Goal: Task Accomplishment & Management: Manage account settings

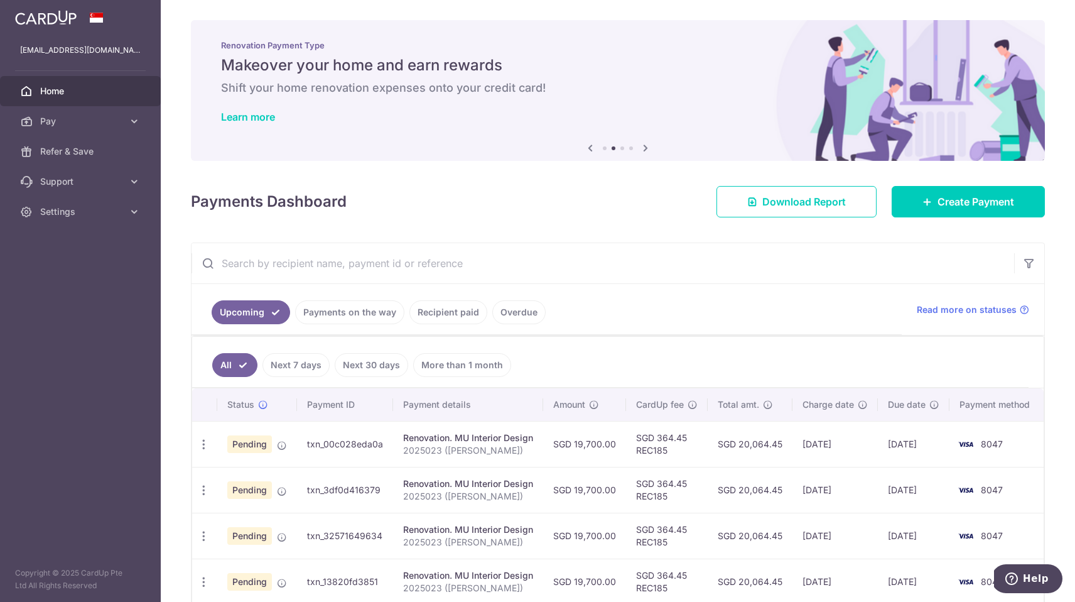
scroll to position [64, 0]
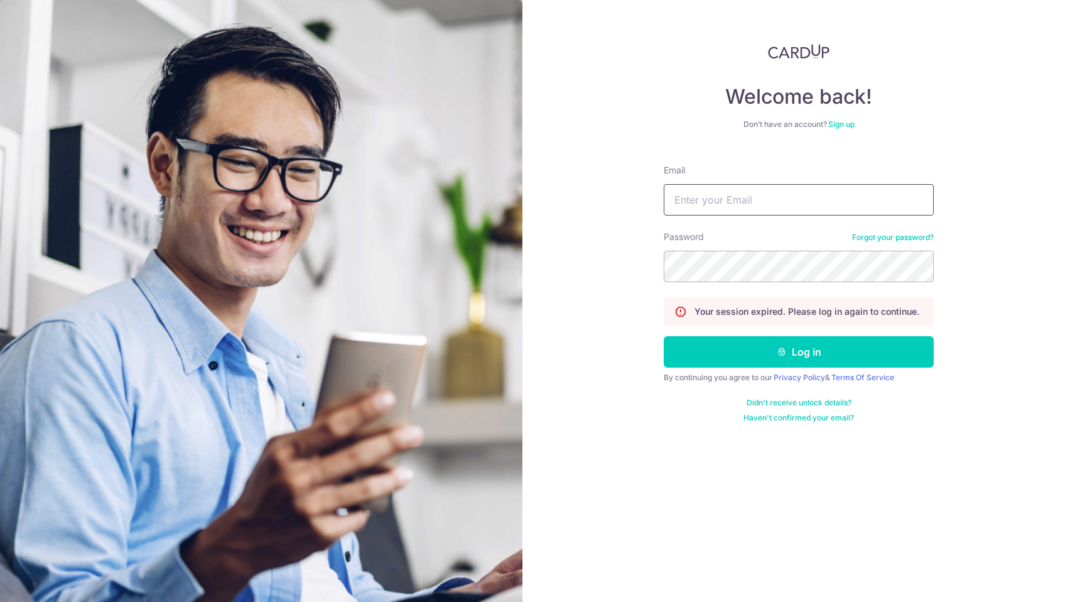
click at [795, 203] on input "Email" at bounding box center [799, 199] width 270 height 31
type input "[EMAIL_ADDRESS][DOMAIN_NAME]"
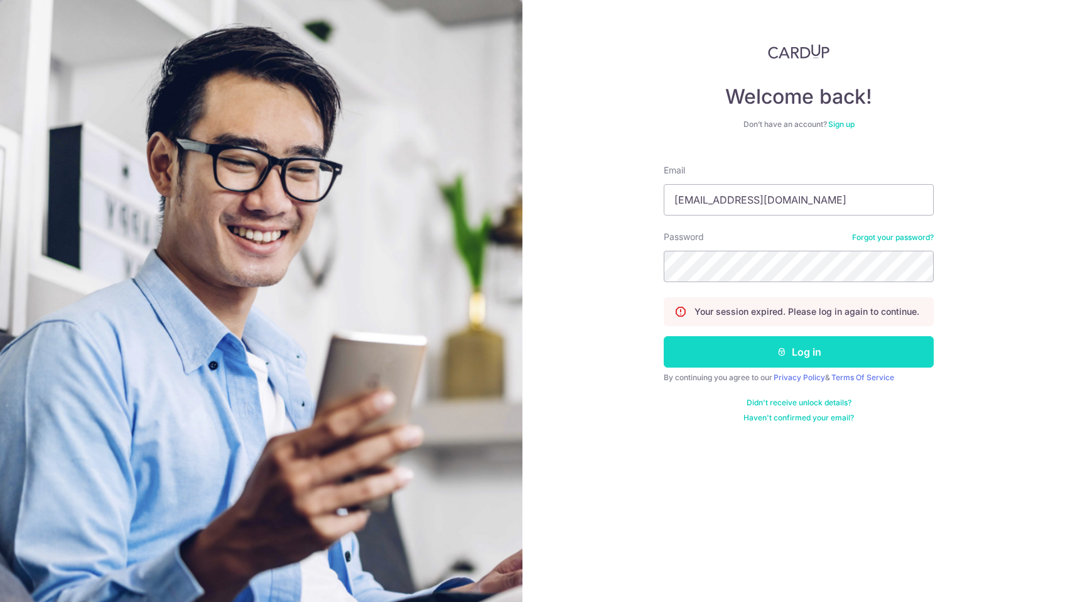
click at [857, 356] on button "Log in" at bounding box center [799, 351] width 270 height 31
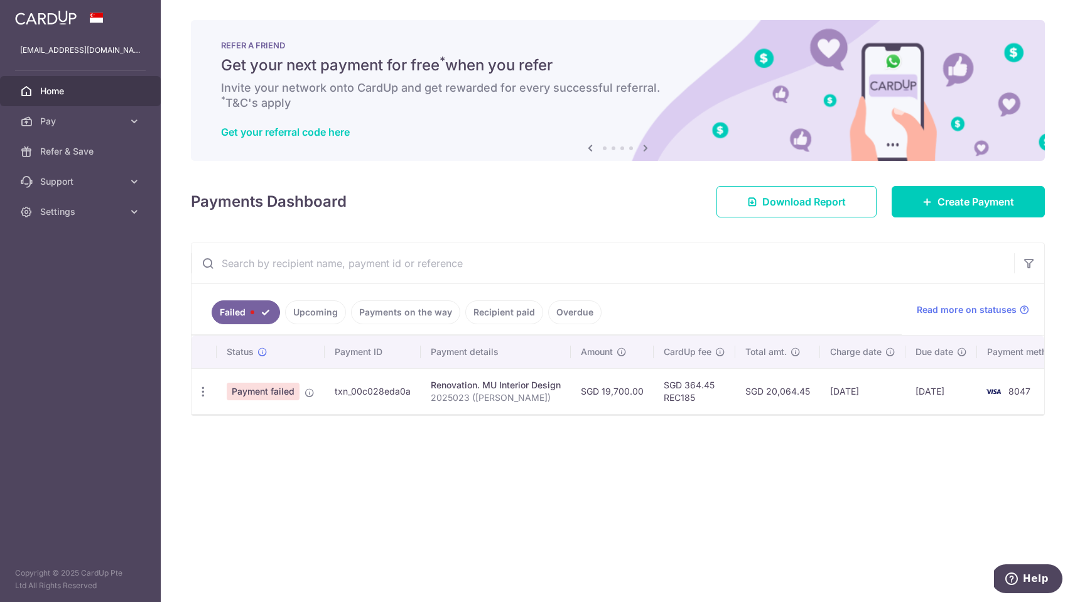
click at [995, 390] on img at bounding box center [993, 391] width 25 height 15
click at [1029, 265] on icon "button" at bounding box center [1029, 263] width 13 height 13
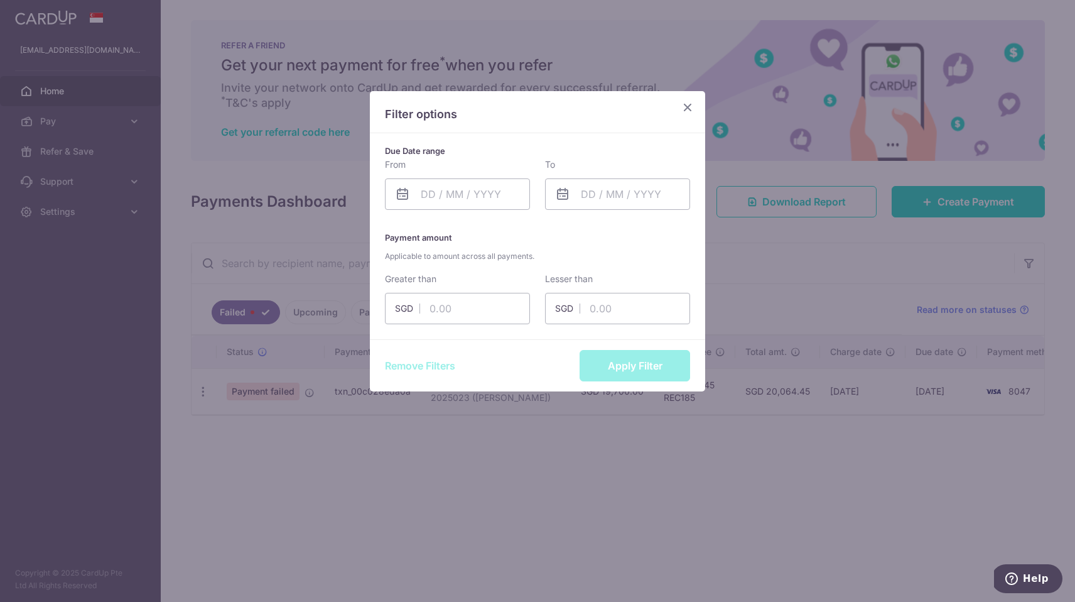
click at [694, 113] on icon "Close" at bounding box center [687, 107] width 15 height 16
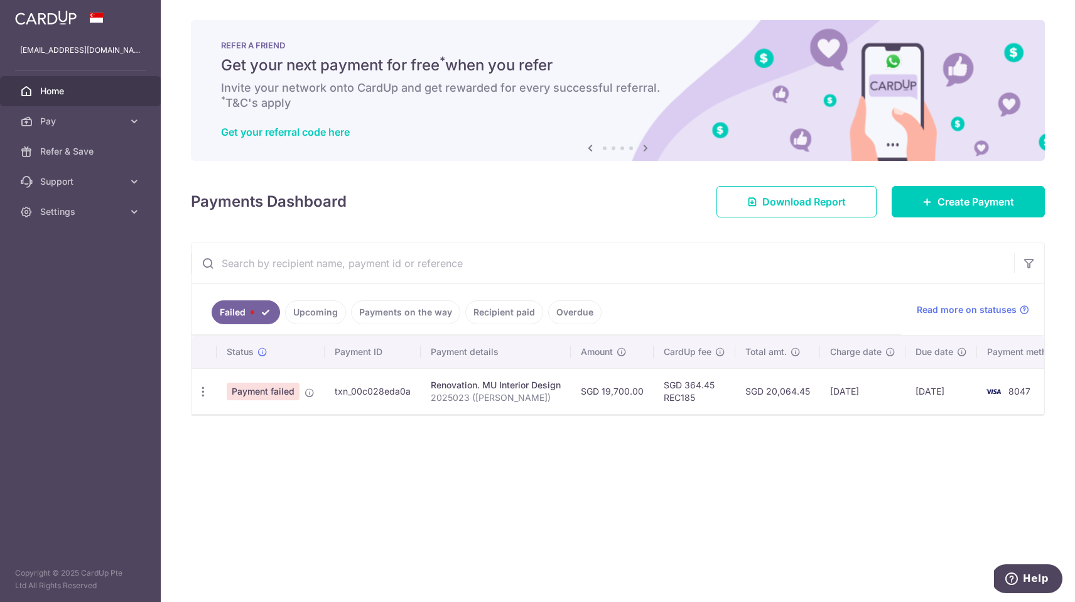
click at [252, 389] on span "Payment failed" at bounding box center [263, 391] width 73 height 18
click at [264, 350] on icon at bounding box center [262, 352] width 10 height 10
click at [202, 396] on icon "button" at bounding box center [203, 391] width 13 height 13
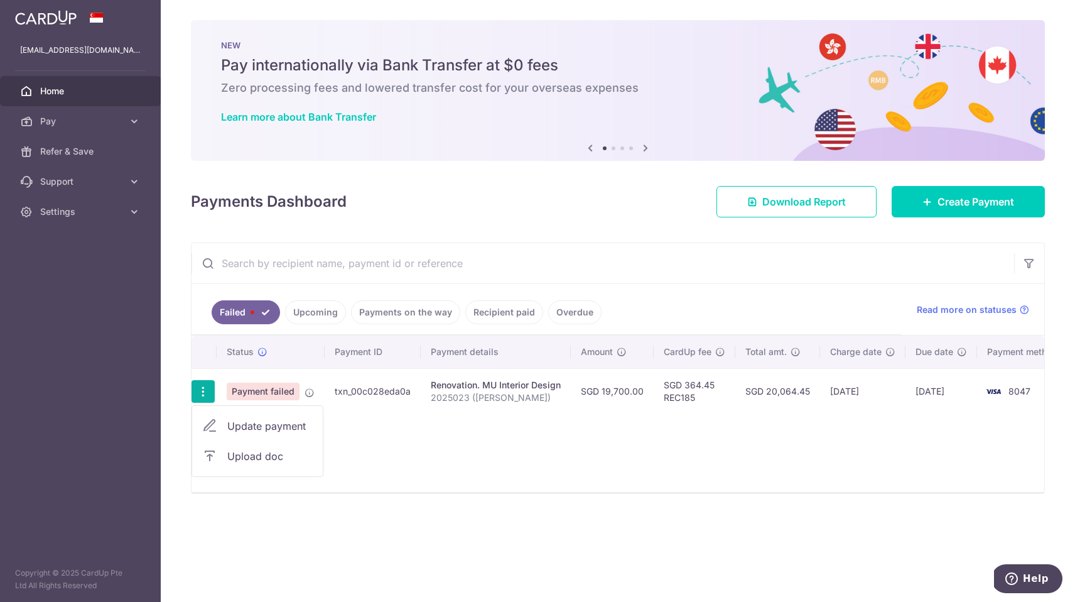
click at [258, 425] on span "Update payment" at bounding box center [269, 425] width 85 height 15
radio input "true"
type input "19,700.00"
type input "2025023 ([PERSON_NAME])"
type input "25% Deposit"
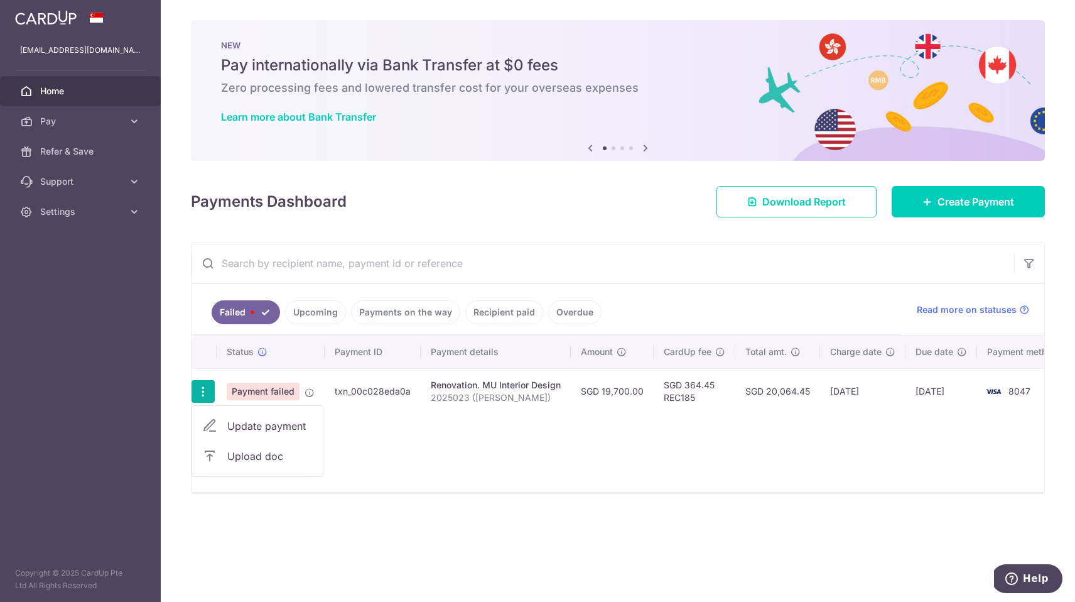
type input "REC185"
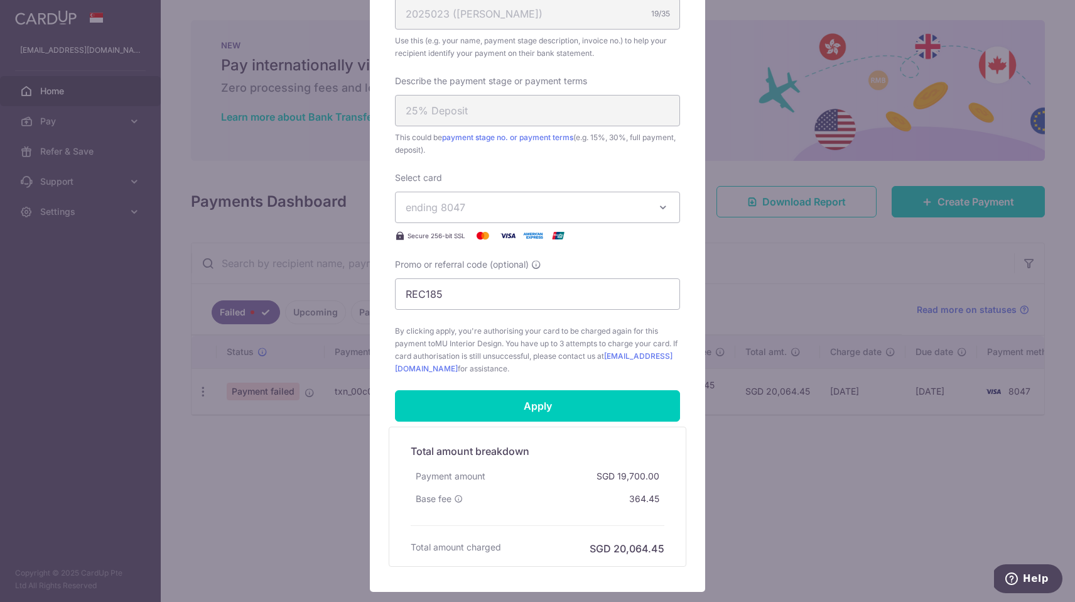
scroll to position [419, 0]
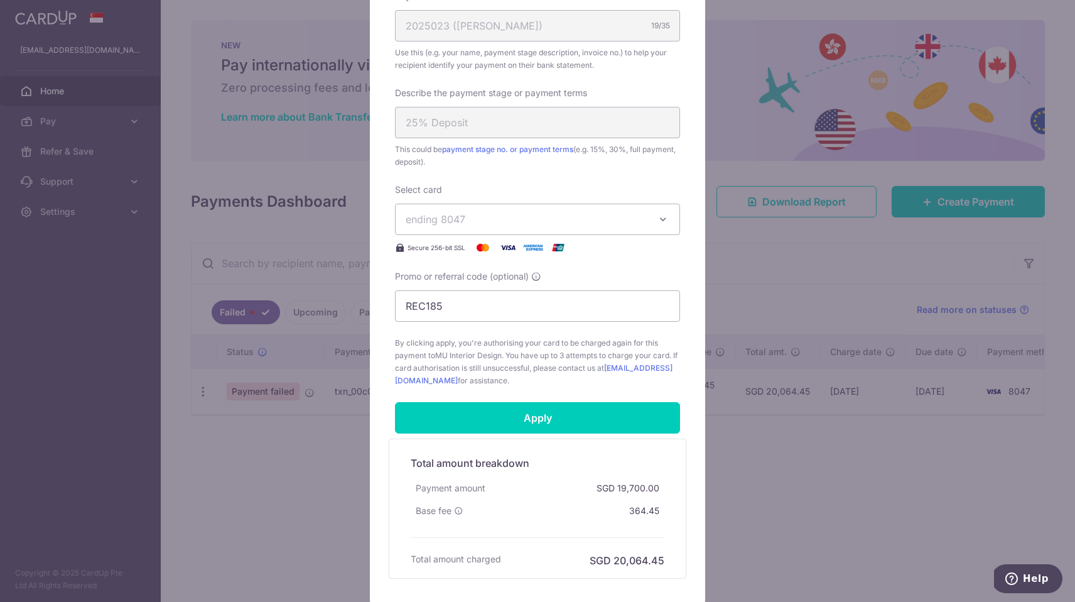
click at [659, 217] on icon "button" at bounding box center [663, 219] width 13 height 13
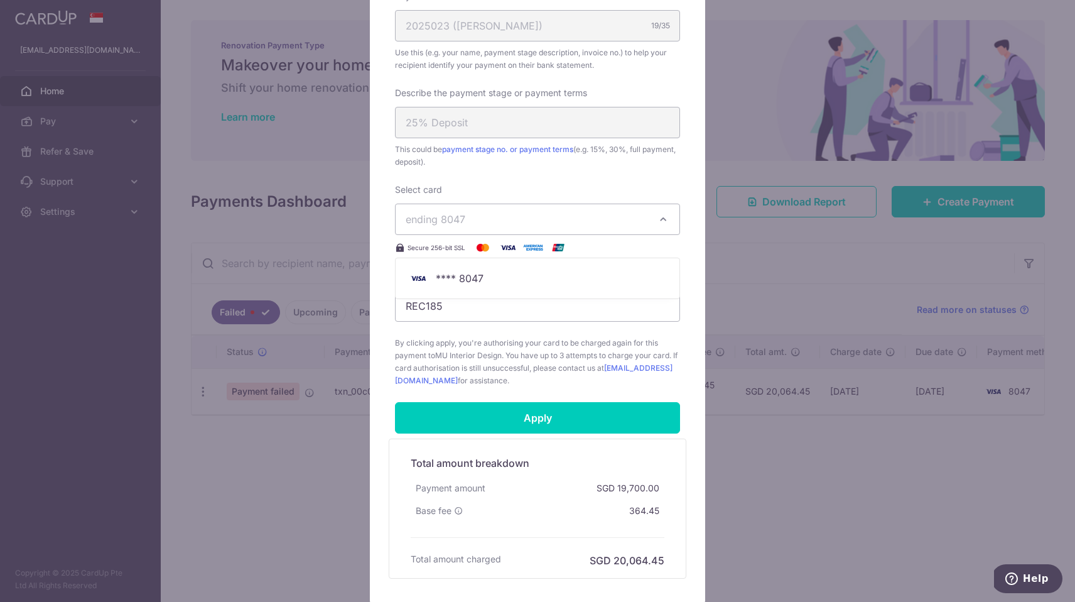
click at [775, 380] on div "Edit payment By clicking apply, you will make changes to all payments to MU Int…" at bounding box center [537, 301] width 1075 height 602
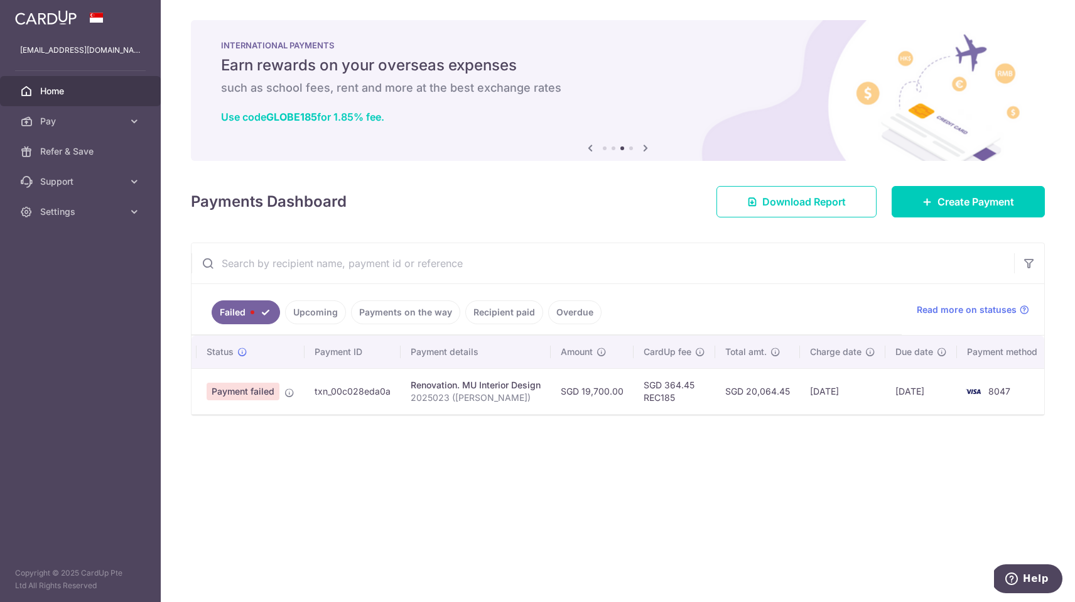
scroll to position [0, 0]
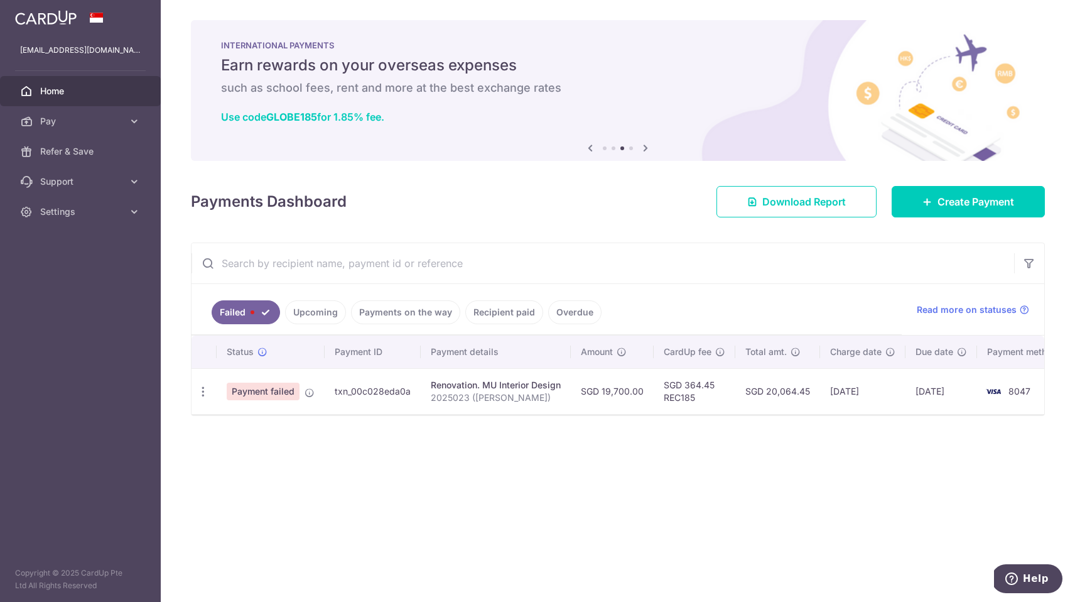
click at [261, 313] on link "Failed" at bounding box center [246, 312] width 68 height 24
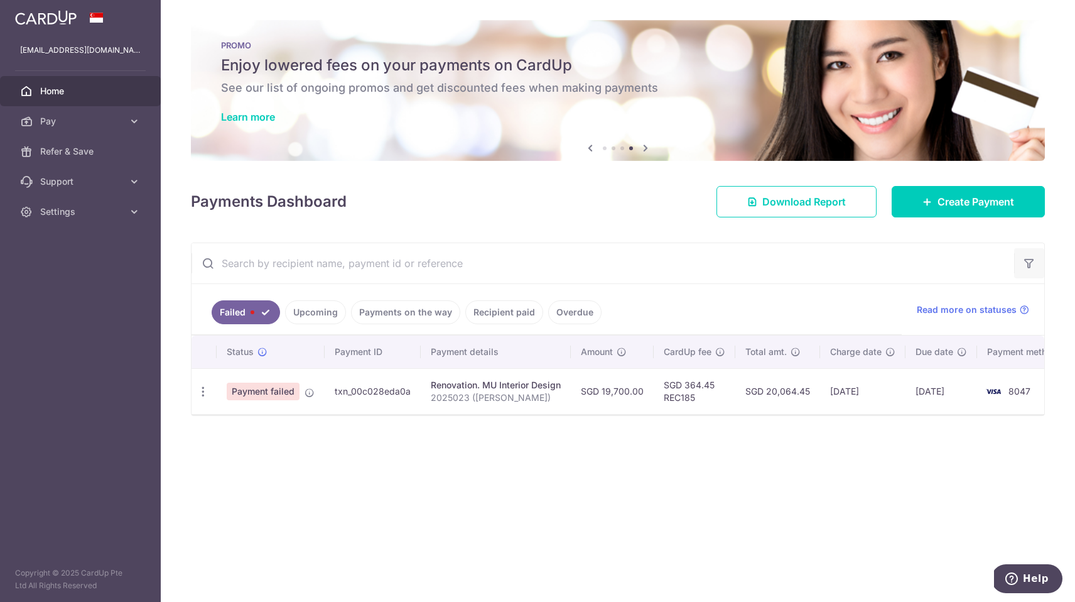
click at [1032, 263] on icon "button" at bounding box center [1029, 263] width 13 height 13
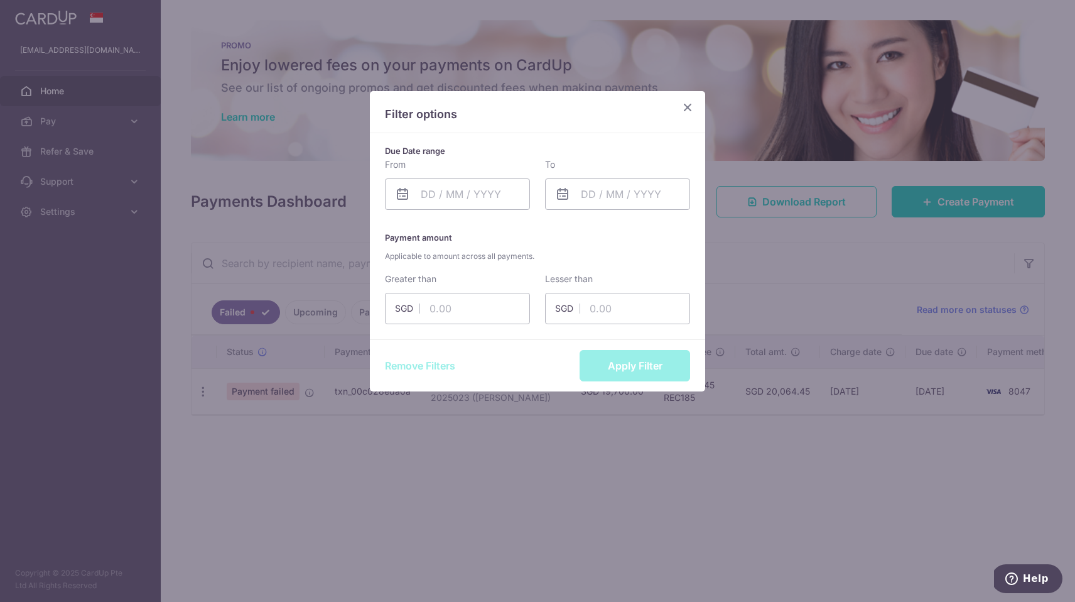
click at [689, 107] on icon "Close" at bounding box center [687, 107] width 15 height 16
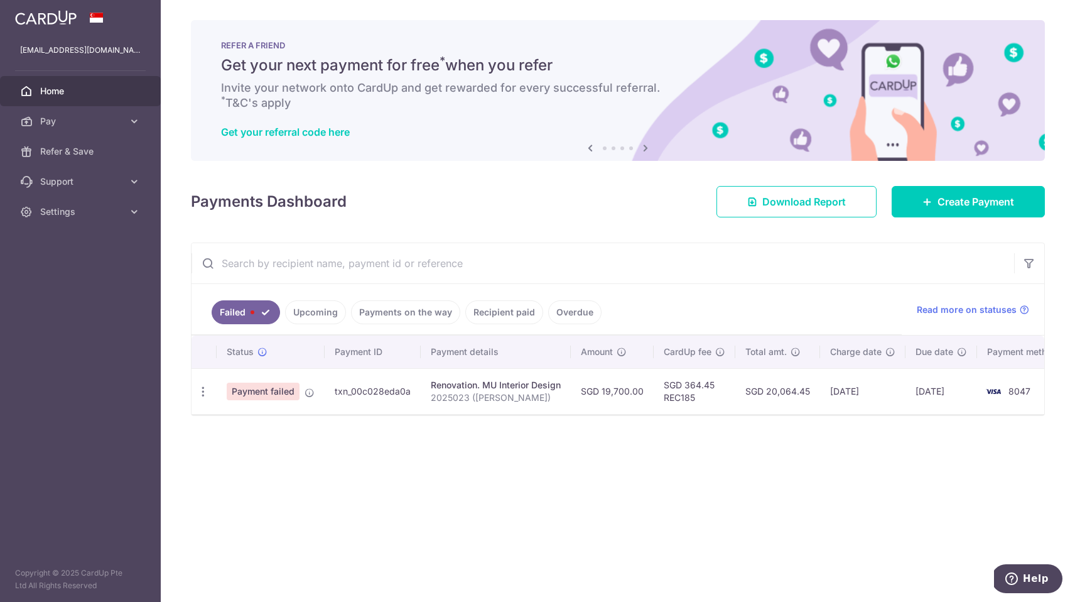
click at [308, 399] on td "Payment failed" at bounding box center [271, 391] width 108 height 46
click at [205, 397] on icon "button" at bounding box center [203, 391] width 13 height 13
click at [241, 421] on span "Update payment" at bounding box center [269, 425] width 85 height 15
radio input "true"
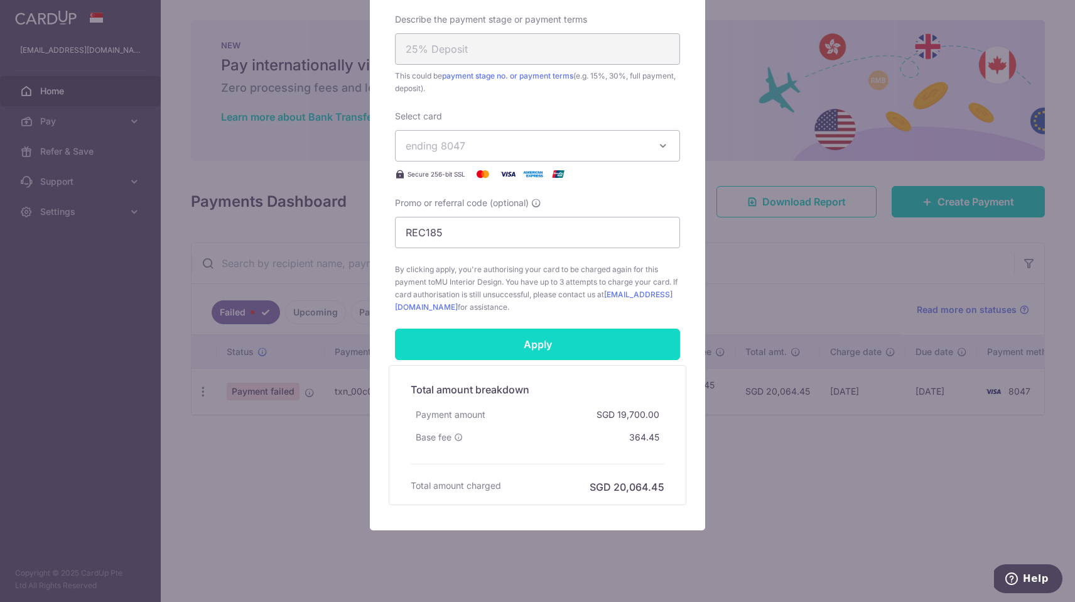
scroll to position [512, 0]
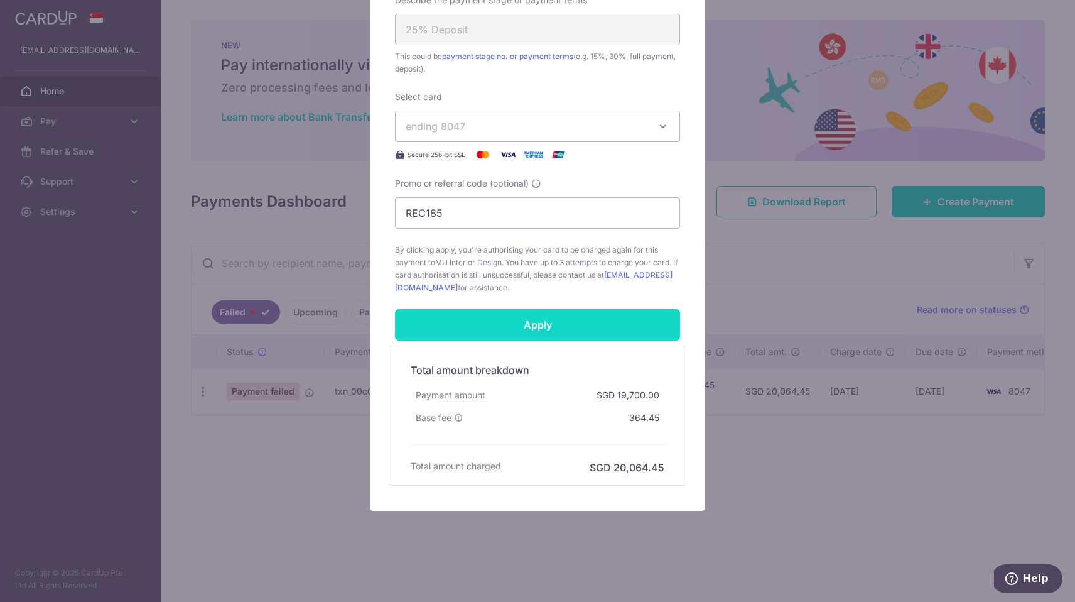
click at [549, 328] on input "Apply" at bounding box center [537, 324] width 285 height 31
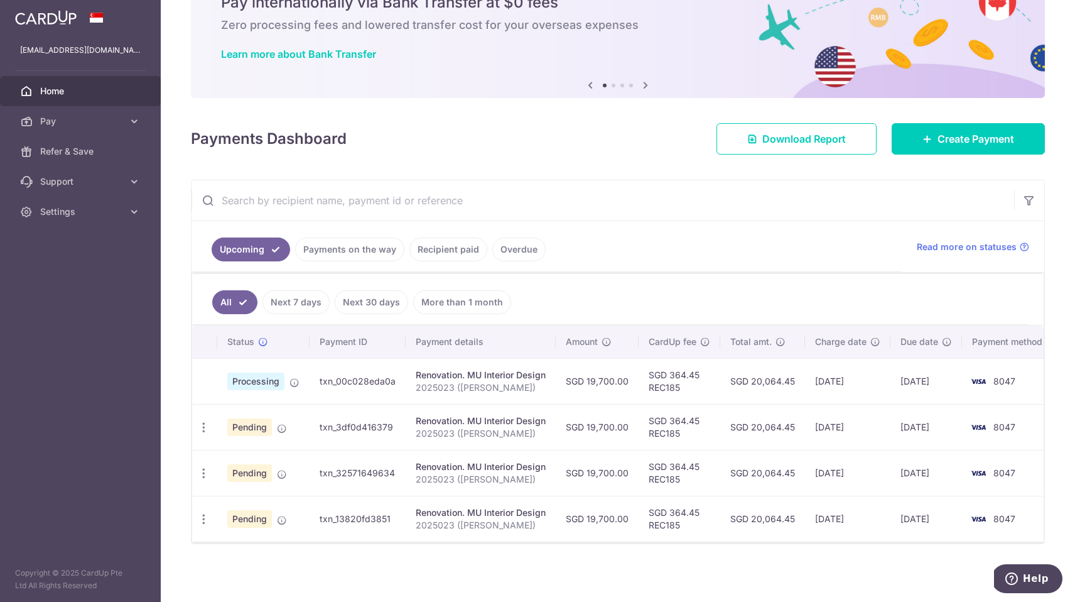
scroll to position [62, 0]
